Goal: Task Accomplishment & Management: Use online tool/utility

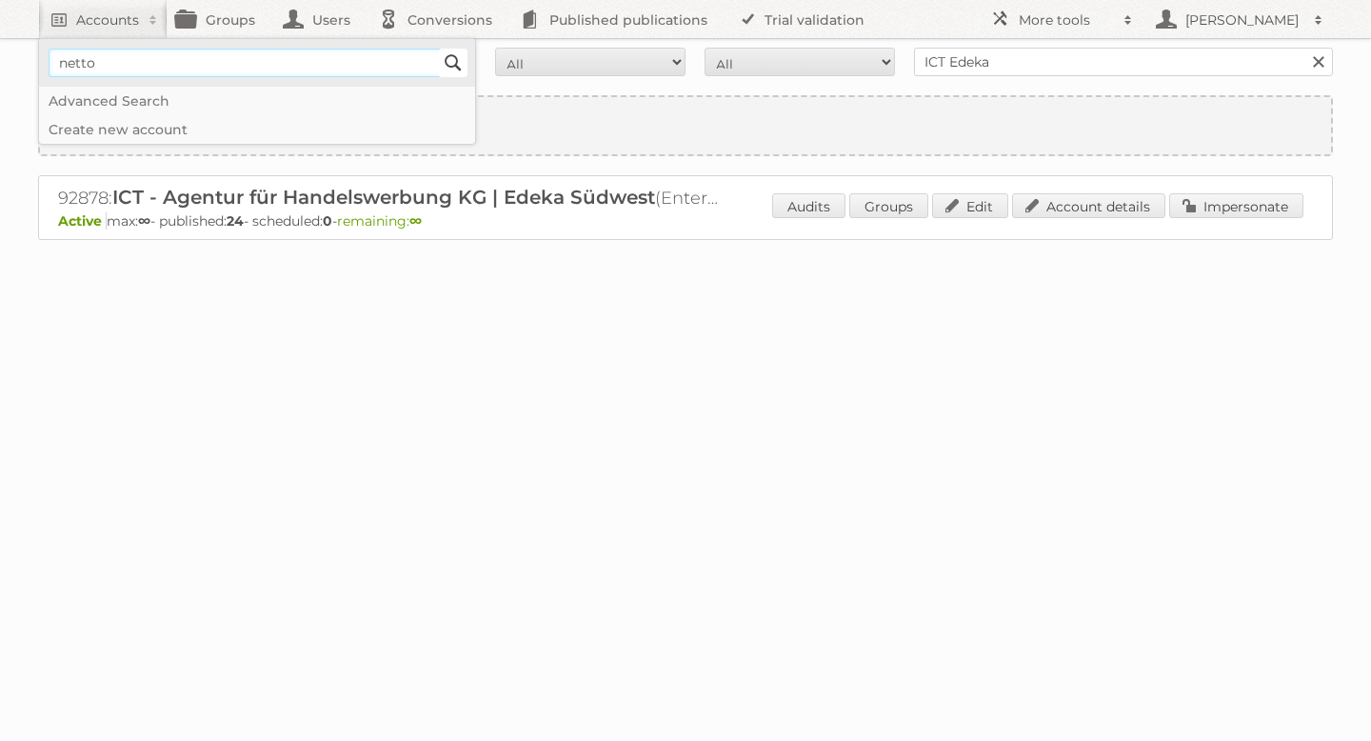
type input"] "netto"
click at [458, 65] on input "Search" at bounding box center [453, 63] width 29 height 29
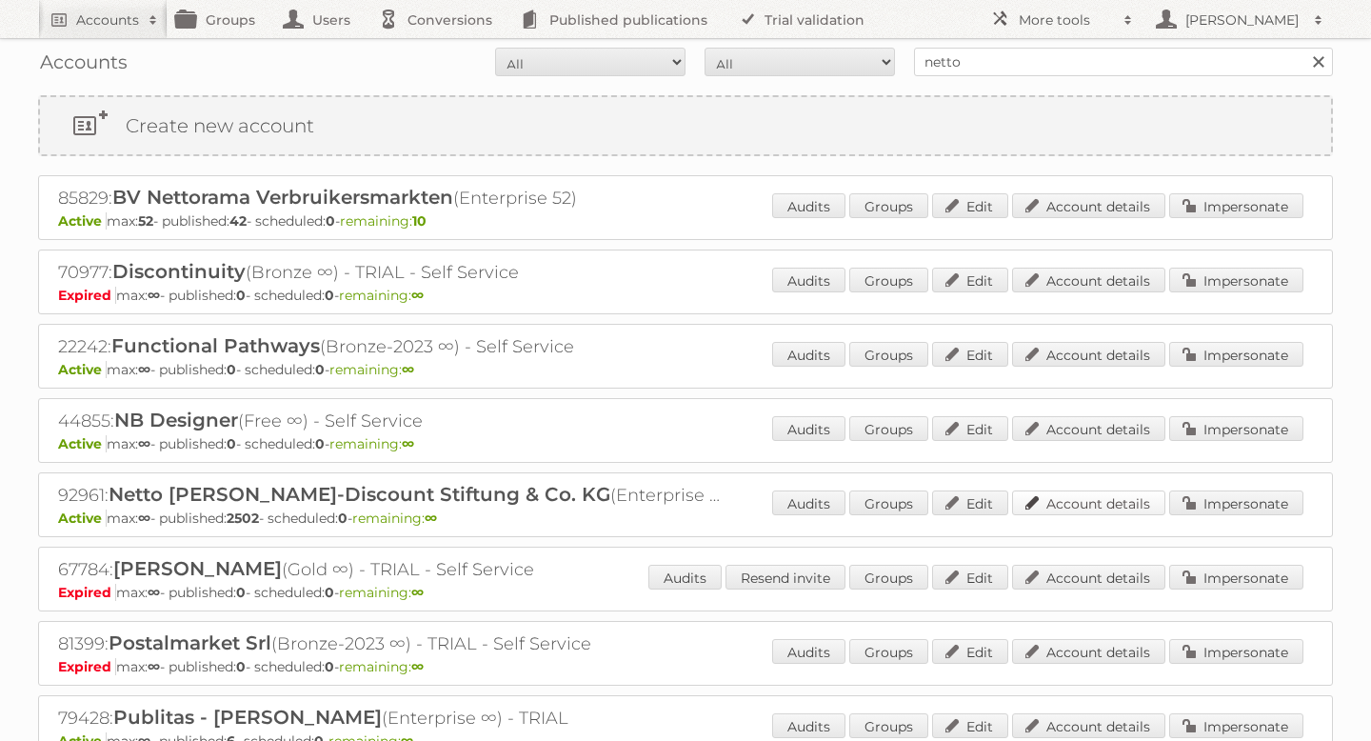
click at [1135, 509] on link "Account details" at bounding box center [1088, 502] width 153 height 25
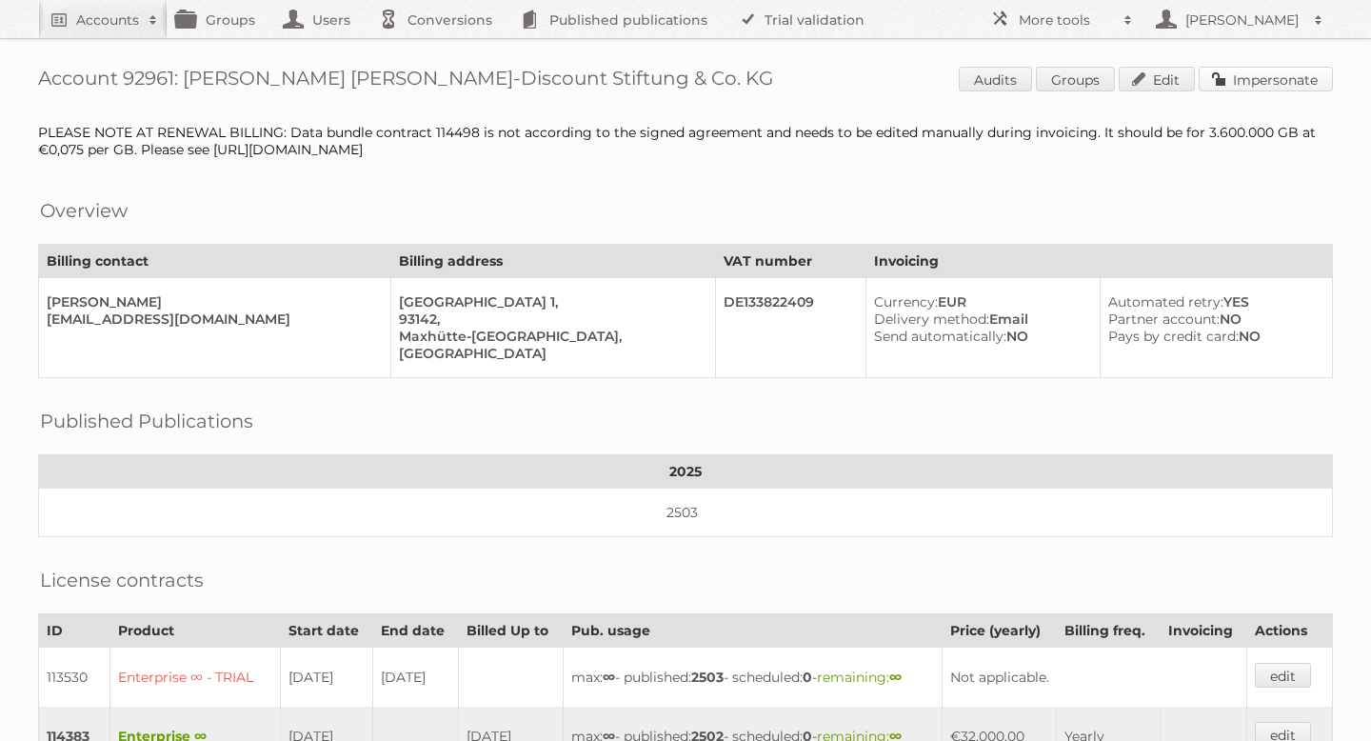
click at [1267, 77] on link "Impersonate" at bounding box center [1265, 79] width 134 height 25
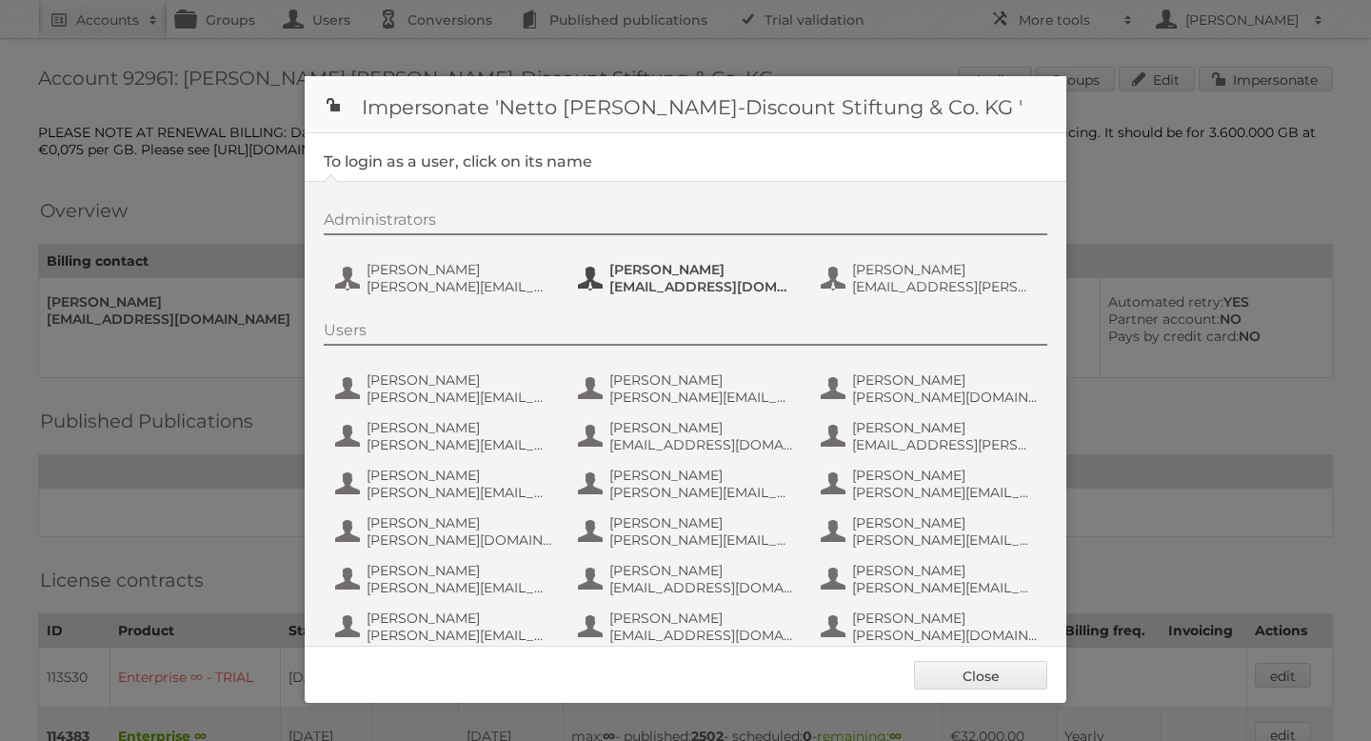
click at [663, 295] on button "[PERSON_NAME] [PERSON_NAME][EMAIL_ADDRESS][PERSON_NAME][DOMAIN_NAME]" at bounding box center [688, 278] width 224 height 38
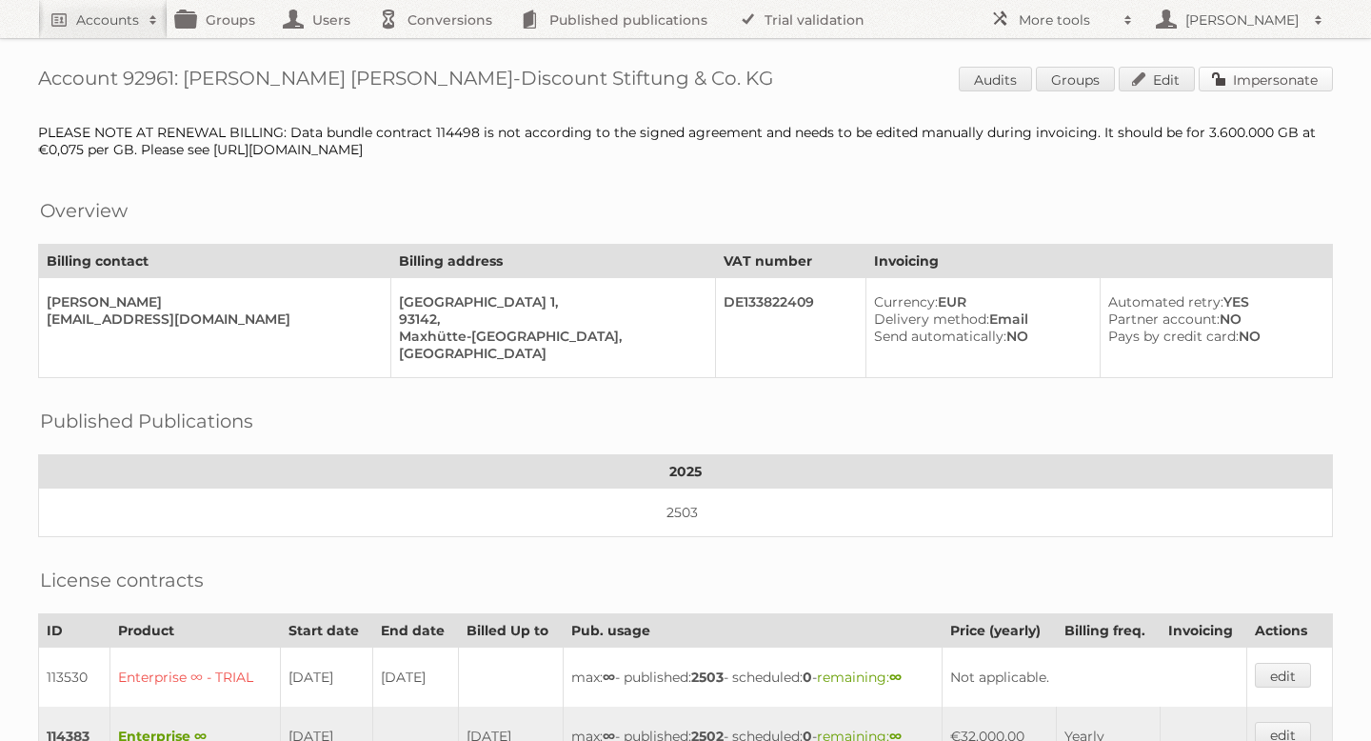
click at [1253, 86] on link "Impersonate" at bounding box center [1265, 79] width 134 height 25
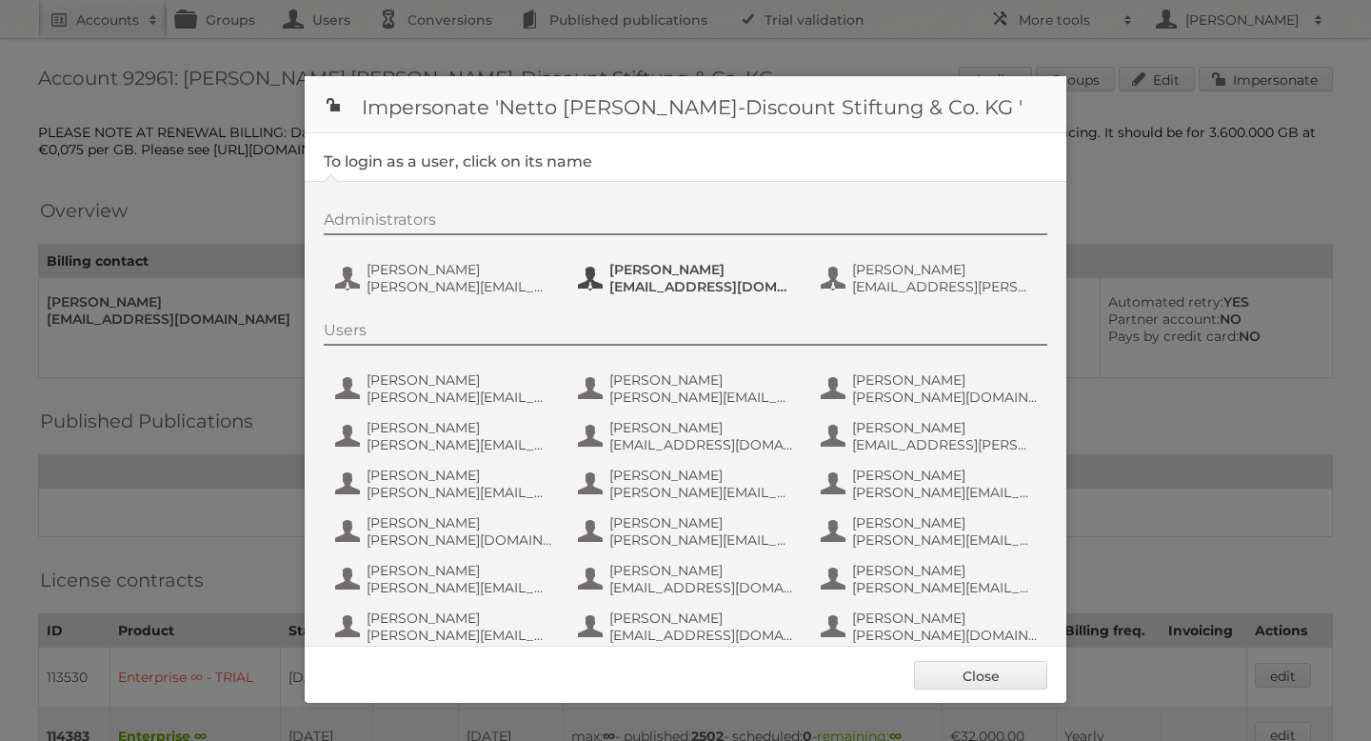
click at [650, 279] on span "[EMAIL_ADDRESS][DOMAIN_NAME]" at bounding box center [701, 286] width 185 height 17
